Goal: Entertainment & Leisure: Consume media (video, audio)

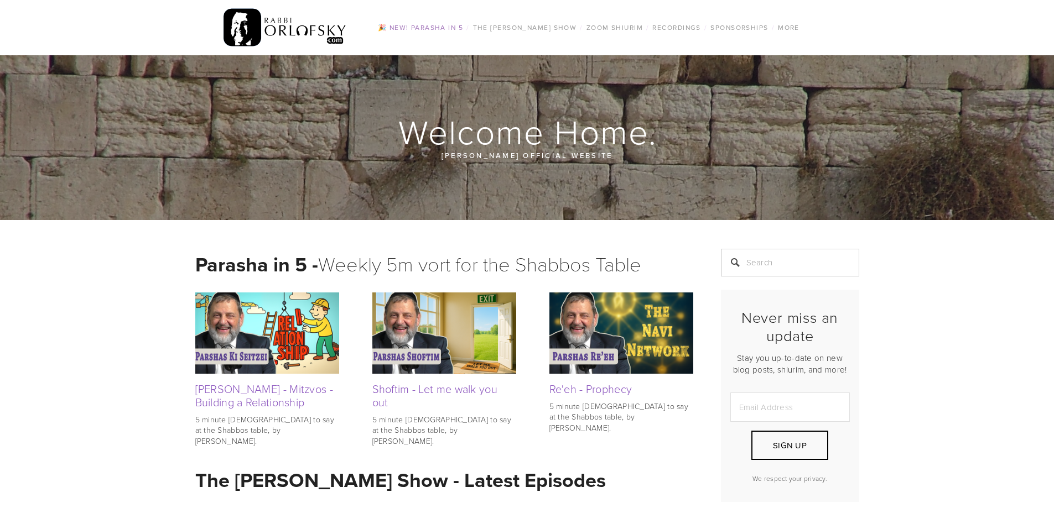
click at [444, 30] on link "🎉 NEW! Parasha in 5" at bounding box center [420, 27] width 92 height 14
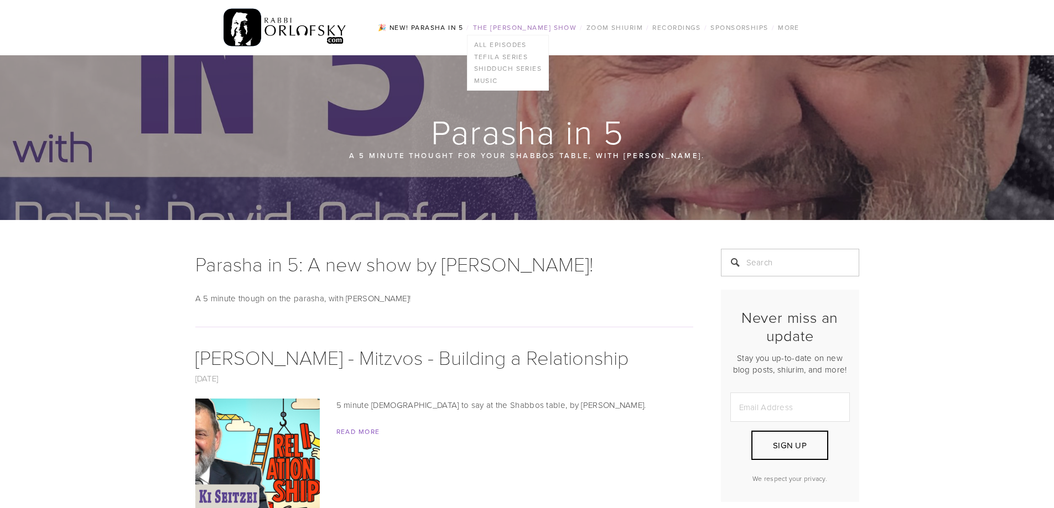
click at [516, 29] on link "The [PERSON_NAME] Show" at bounding box center [525, 27] width 111 height 14
click at [514, 39] on link "All Episodes" at bounding box center [507, 45] width 81 height 12
